Goal: Task Accomplishment & Management: Manage account settings

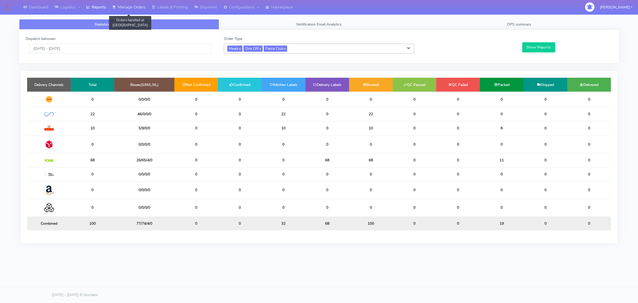
click at [134, 6] on link "Manage Orders" at bounding box center [129, 7] width 40 height 15
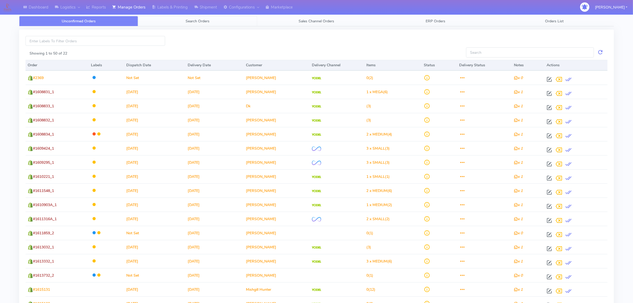
click at [195, 22] on span "Search Orders" at bounding box center [198, 21] width 24 height 5
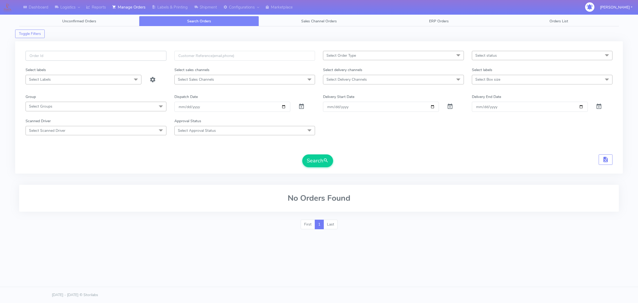
click at [147, 60] on input "text" at bounding box center [96, 56] width 141 height 10
type input "1611682"
click at [302, 154] on button "Search" at bounding box center [317, 160] width 31 height 13
click at [299, 108] on span at bounding box center [301, 107] width 6 height 5
click at [331, 178] on div "1611682 Select Order Type Select All MEALS ATAVI One Off Pasta Club Gift Kit Ev…" at bounding box center [319, 109] width 608 height 143
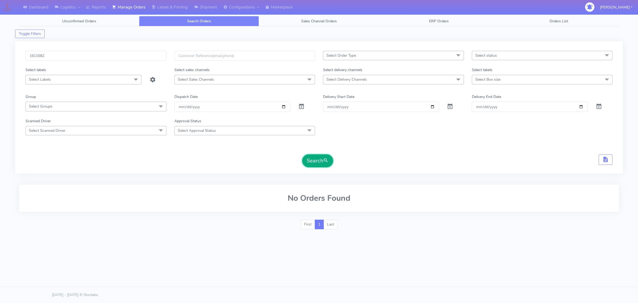
drag, startPoint x: 323, startPoint y: 160, endPoint x: 321, endPoint y: 156, distance: 5.5
click at [324, 160] on button "Search" at bounding box center [317, 160] width 31 height 13
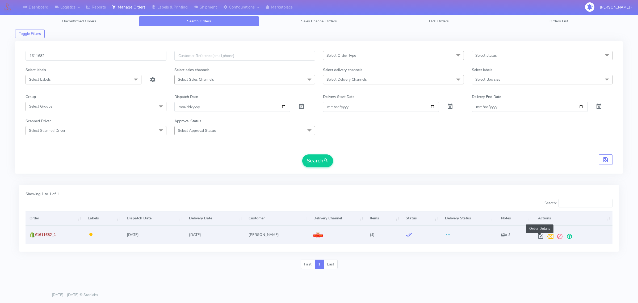
click at [542, 237] on span at bounding box center [541, 237] width 10 height 5
select select "3"
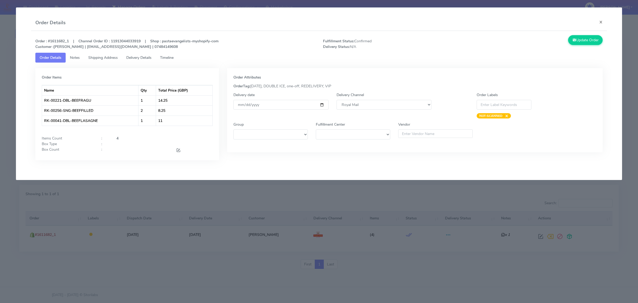
click at [97, 56] on span "Shipping Address" at bounding box center [103, 57] width 30 height 5
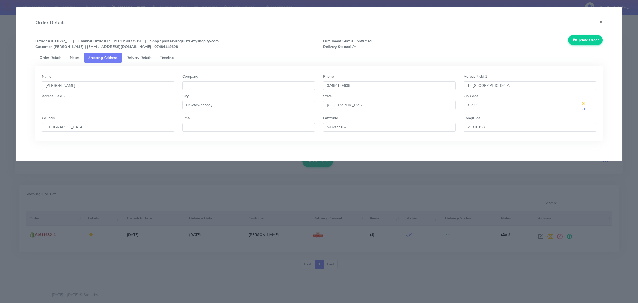
click at [140, 60] on link "Delivery Details" at bounding box center [139, 58] width 34 height 10
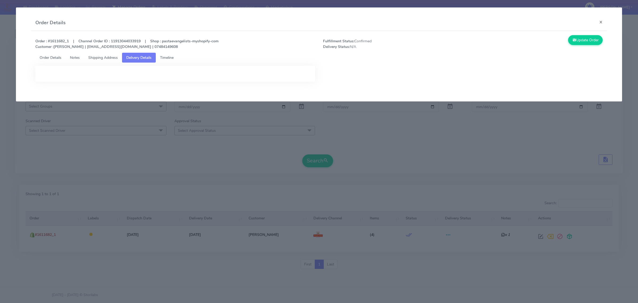
click at [111, 57] on span "Shipping Address" at bounding box center [103, 57] width 30 height 5
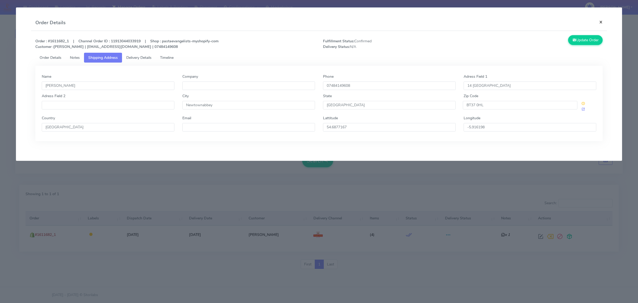
click at [598, 22] on button "×" at bounding box center [601, 22] width 12 height 14
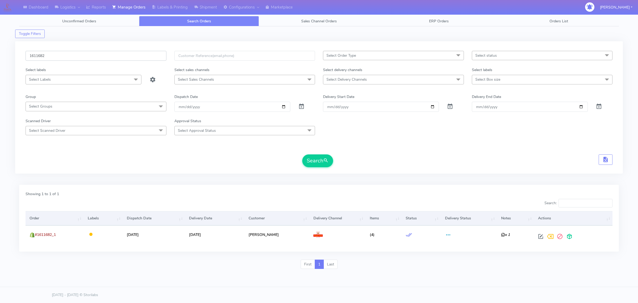
click at [128, 56] on input "1611682" at bounding box center [96, 56] width 141 height 10
paste input "#1615180_1"
type input "#1615180_1"
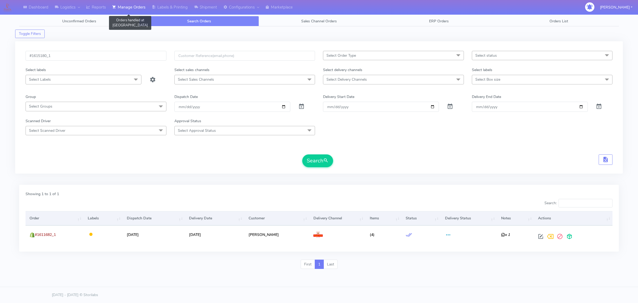
click at [122, 5] on link "Manage Orders" at bounding box center [129, 7] width 40 height 15
click at [123, 55] on input "#1615180_1" at bounding box center [96, 56] width 141 height 10
click at [63, 57] on input "#1615180_1" at bounding box center [96, 56] width 141 height 10
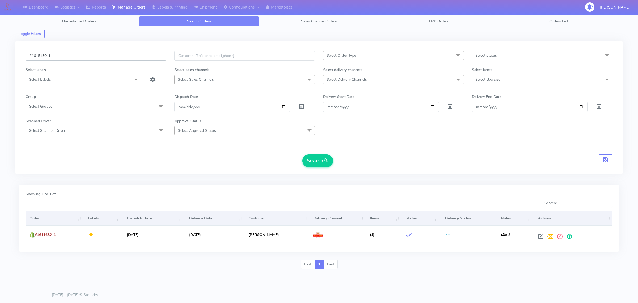
click at [63, 57] on input "#1615180_1" at bounding box center [96, 56] width 141 height 10
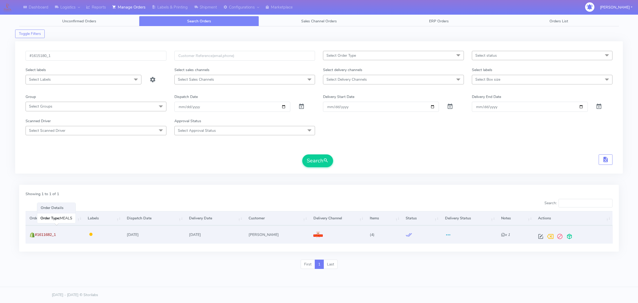
drag, startPoint x: 62, startPoint y: 238, endPoint x: 36, endPoint y: 237, distance: 25.8
click at [36, 237] on td "#1611682_1" at bounding box center [55, 234] width 58 height 18
copy span "#1611682_1"
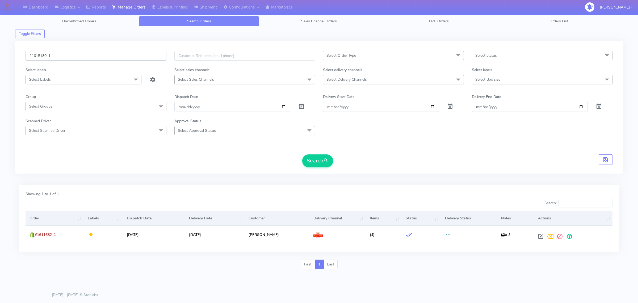
click at [62, 58] on input "#1615180_1" at bounding box center [96, 56] width 141 height 10
click at [302, 154] on button "Search" at bounding box center [317, 160] width 31 height 13
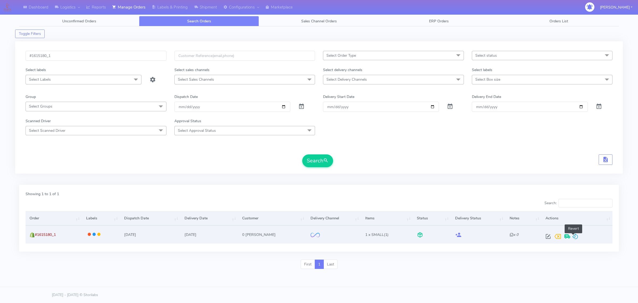
click at [573, 238] on span at bounding box center [575, 237] width 6 height 5
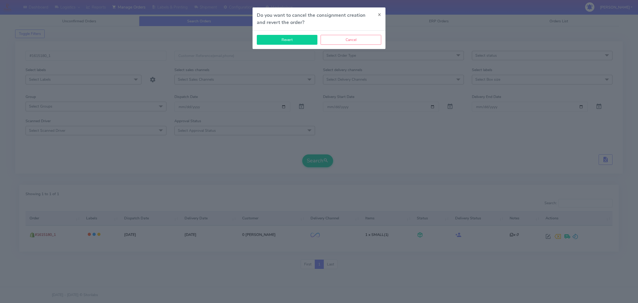
click at [286, 43] on button "Revert" at bounding box center [287, 40] width 61 height 10
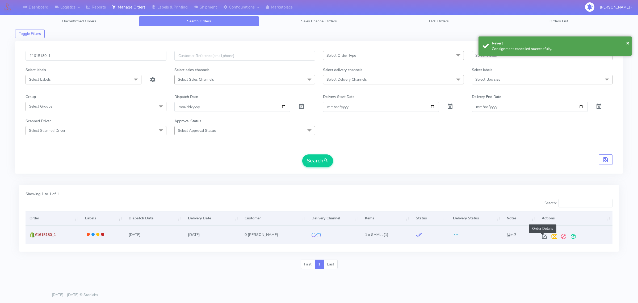
click at [543, 235] on span at bounding box center [545, 237] width 10 height 5
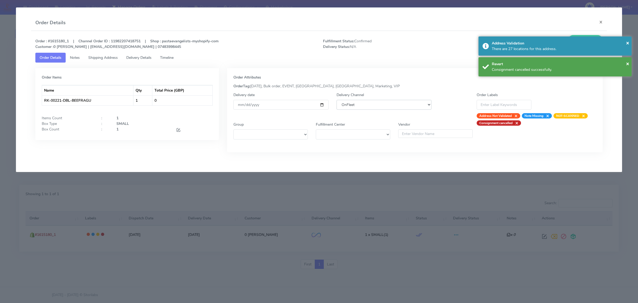
drag, startPoint x: 398, startPoint y: 106, endPoint x: 394, endPoint y: 109, distance: 5.5
click at [398, 106] on select "DHL OnFleet Royal Mail DPD Yodel MaxOptra Amazon Collection" at bounding box center [384, 105] width 95 height 10
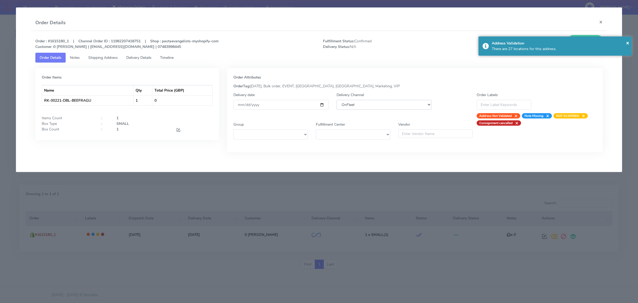
select select "5"
click at [337, 100] on select "DHL OnFleet Royal Mail DPD Yodel MaxOptra Amazon Collection" at bounding box center [384, 105] width 95 height 10
click at [628, 40] on span "×" at bounding box center [627, 42] width 3 height 7
click at [578, 38] on button "Update Order" at bounding box center [585, 40] width 35 height 10
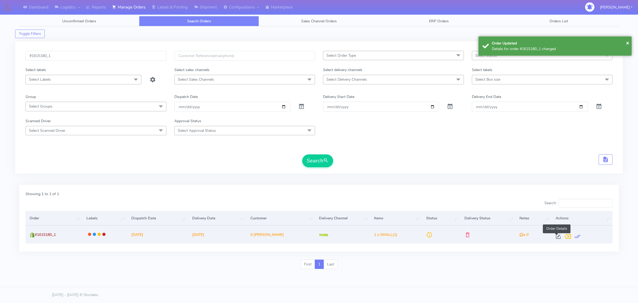
click at [555, 237] on span at bounding box center [559, 237] width 10 height 5
select select "5"
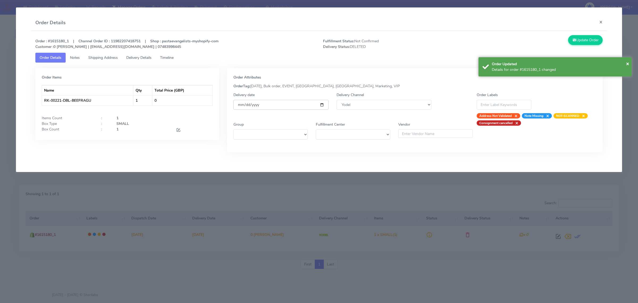
click at [321, 104] on input "[DATE]" at bounding box center [280, 105] width 95 height 10
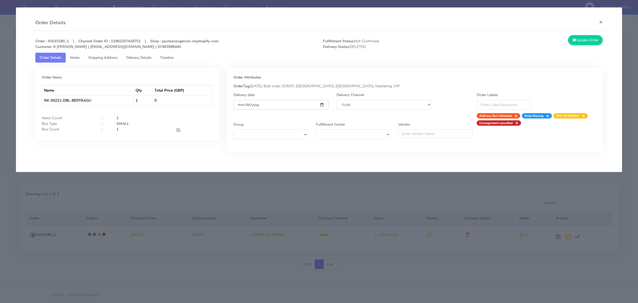
type input "[DATE]"
click at [347, 106] on select "DHL OnFleet Royal Mail DPD Yodel MaxOptra Amazon Collection" at bounding box center [384, 105] width 95 height 10
select select "2"
click at [337, 100] on select "DHL OnFleet Royal Mail DPD Yodel MaxOptra Amazon Collection" at bounding box center [384, 105] width 95 height 10
click at [590, 38] on button "Update Order" at bounding box center [585, 40] width 35 height 10
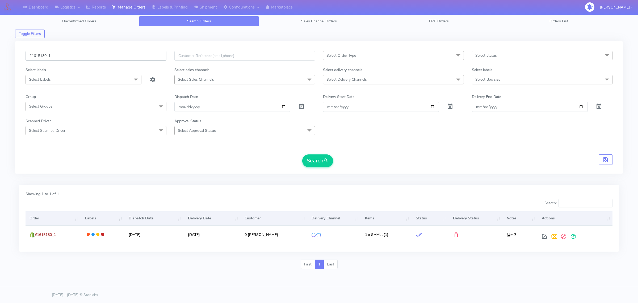
click at [106, 56] on input "#1615180_1" at bounding box center [96, 56] width 141 height 10
paste input "7"
type input "#1615187_1"
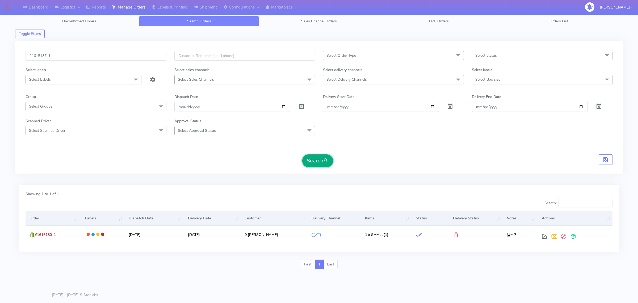
click at [315, 160] on button "Search" at bounding box center [317, 160] width 31 height 13
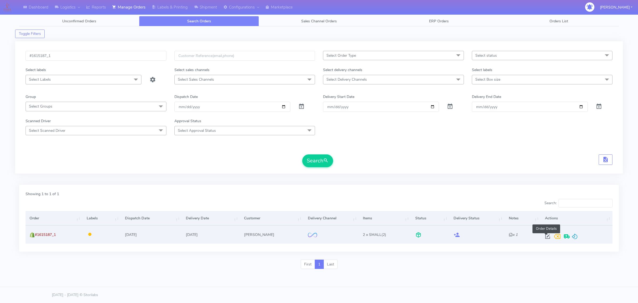
click at [545, 235] on span at bounding box center [548, 237] width 10 height 5
select select "2"
click at [573, 239] on span at bounding box center [575, 237] width 6 height 5
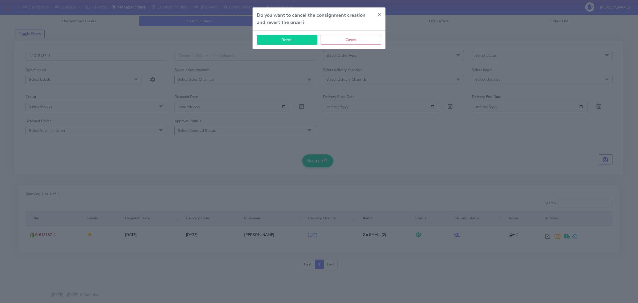
click at [308, 39] on button "Revert" at bounding box center [287, 40] width 61 height 10
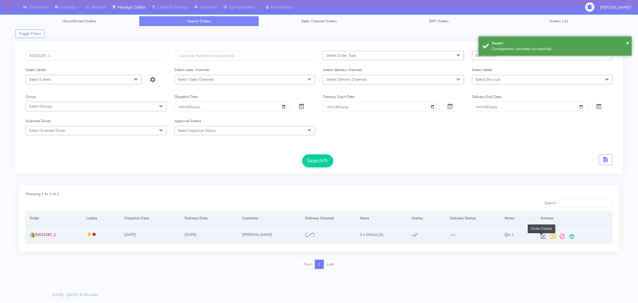
click at [544, 236] on span at bounding box center [543, 237] width 10 height 5
select select "2"
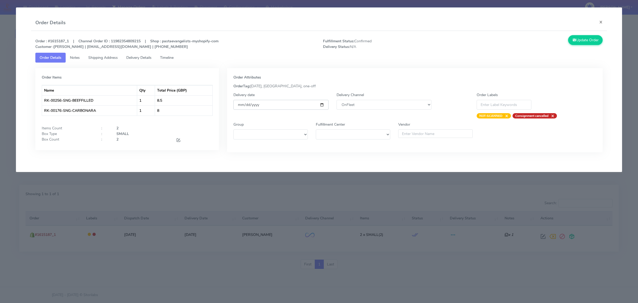
click at [323, 104] on input "[DATE]" at bounding box center [280, 105] width 95 height 10
type input "[DATE]"
click at [596, 40] on button "Update Order" at bounding box center [585, 40] width 35 height 10
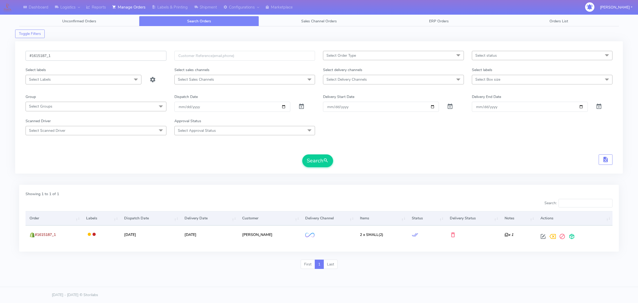
click at [95, 57] on input "#1615187_1" at bounding box center [96, 56] width 141 height 10
paste input "2"
type input "#1615287_1"
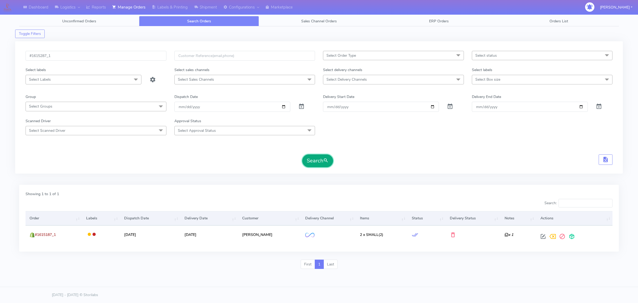
click at [318, 156] on button "Search" at bounding box center [317, 160] width 31 height 13
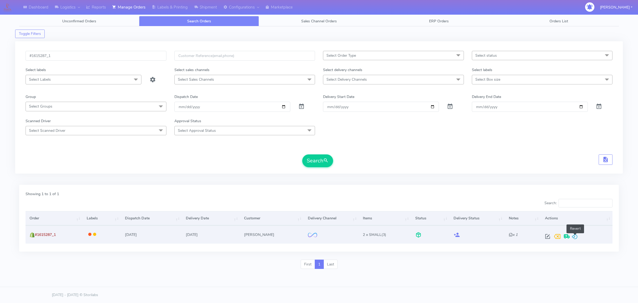
click at [578, 237] on span at bounding box center [575, 237] width 6 height 5
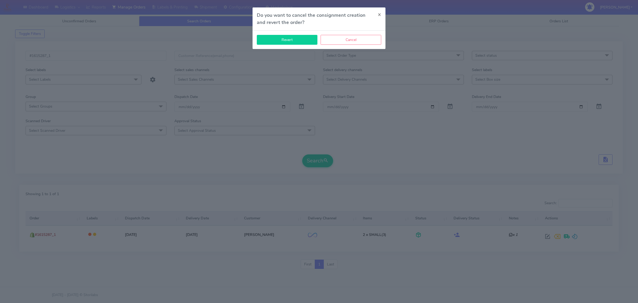
click at [290, 37] on button "Revert" at bounding box center [287, 40] width 61 height 10
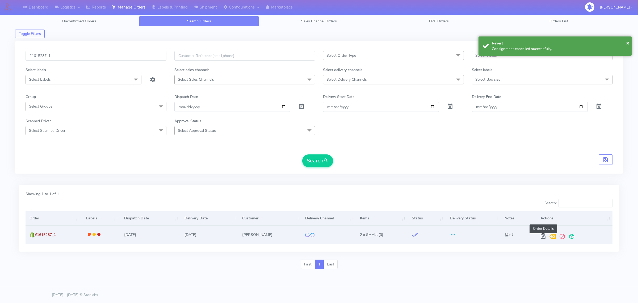
click at [546, 236] on span at bounding box center [543, 237] width 10 height 5
select select "2"
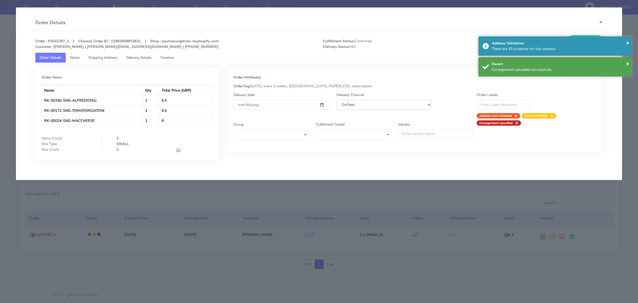
drag, startPoint x: 374, startPoint y: 102, endPoint x: 374, endPoint y: 106, distance: 4.0
click at [374, 102] on select "DHL OnFleet Royal Mail DPD Yodel MaxOptra Amazon Collection" at bounding box center [384, 105] width 95 height 10
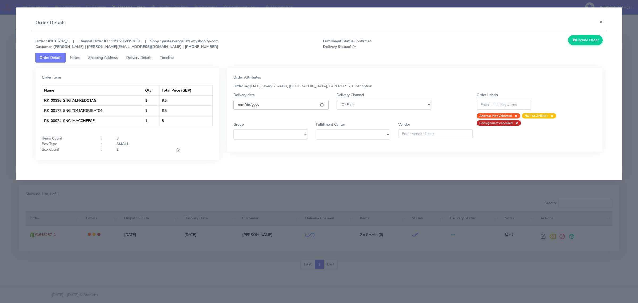
click at [321, 103] on input "[DATE]" at bounding box center [280, 105] width 95 height 10
type input "[DATE]"
click at [578, 39] on button "Update Order" at bounding box center [585, 40] width 35 height 10
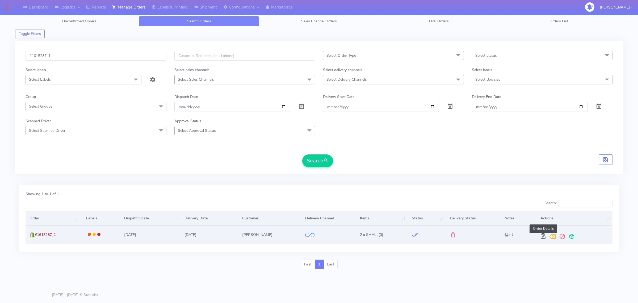
click at [546, 238] on span at bounding box center [543, 237] width 10 height 5
select select "2"
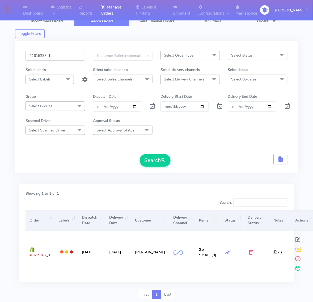
click at [59, 53] on input "#1615287_1" at bounding box center [56, 56] width 60 height 10
click at [140, 154] on button "Search" at bounding box center [155, 160] width 31 height 13
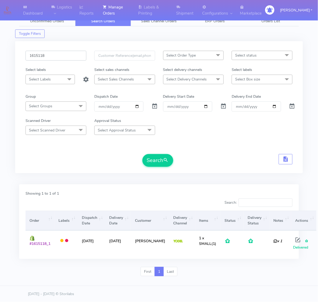
click at [41, 57] on input "1615118" at bounding box center [56, 56] width 61 height 10
type input "1615180"
click at [143, 154] on button "Search" at bounding box center [158, 160] width 31 height 13
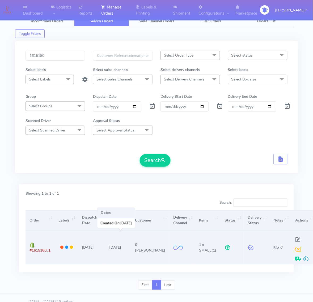
drag, startPoint x: 80, startPoint y: 250, endPoint x: 133, endPoint y: 247, distance: 53.0
click at [133, 247] on tr "#1615180_1 [DATE] [DATE] 0 [PERSON_NAME] 1 x SMALL (1) x 0 Dates Created On: [D…" at bounding box center [171, 248] width 291 height 34
